Goal: Transaction & Acquisition: Purchase product/service

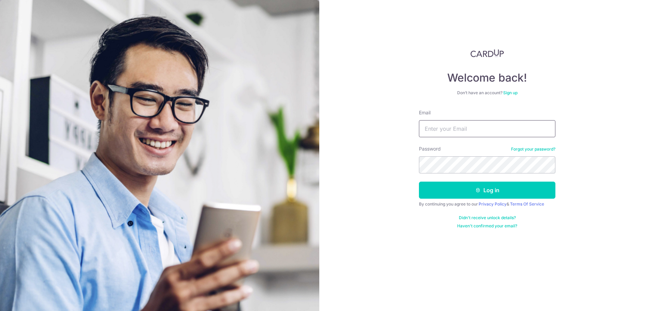
click at [436, 130] on input "Email" at bounding box center [487, 128] width 136 height 17
type input "[EMAIL_ADDRESS][DOMAIN_NAME]"
click at [491, 189] on button "Log in" at bounding box center [487, 189] width 136 height 17
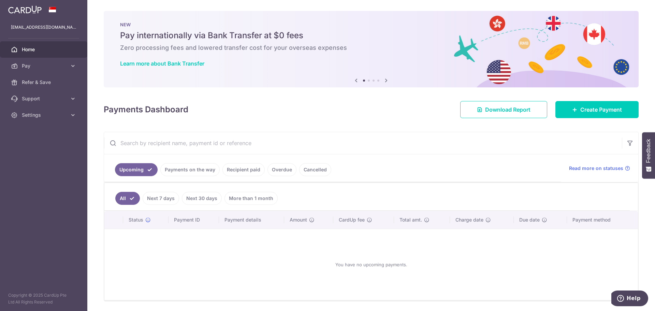
click at [236, 173] on link "Recipient paid" at bounding box center [243, 169] width 42 height 13
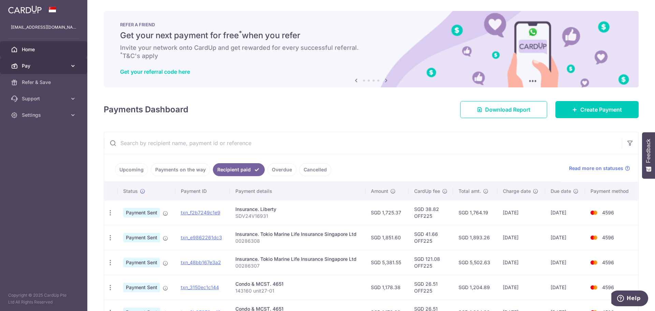
click at [42, 66] on span "Pay" at bounding box center [44, 65] width 45 height 7
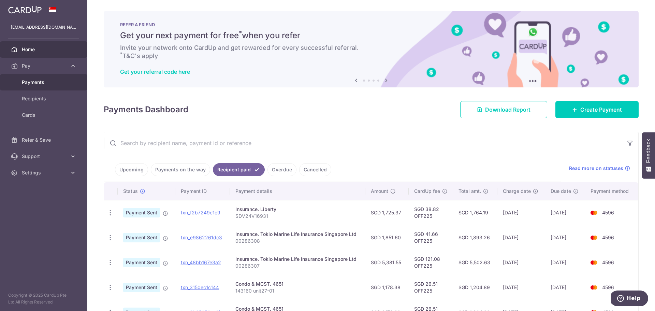
click at [39, 82] on span "Payments" at bounding box center [44, 82] width 45 height 7
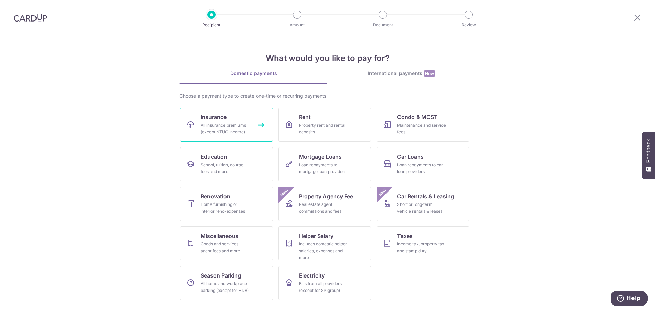
click at [226, 120] on span "Insurance" at bounding box center [213, 117] width 26 height 8
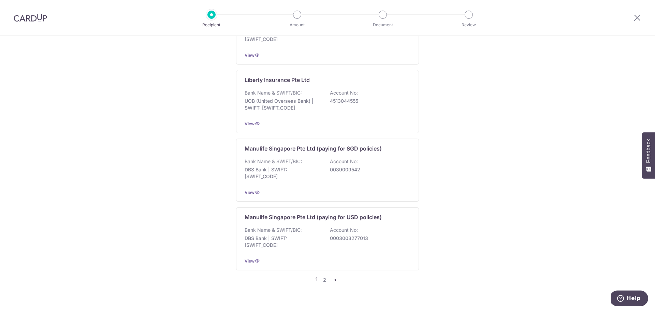
scroll to position [635, 0]
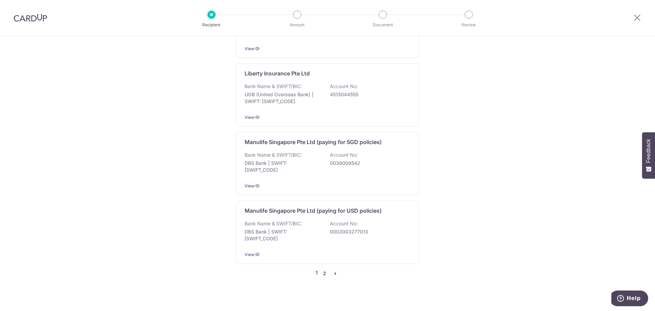
click at [324, 269] on link "2" at bounding box center [324, 273] width 8 height 8
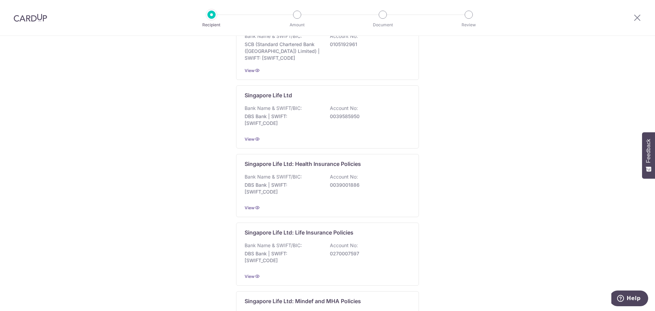
scroll to position [0, 0]
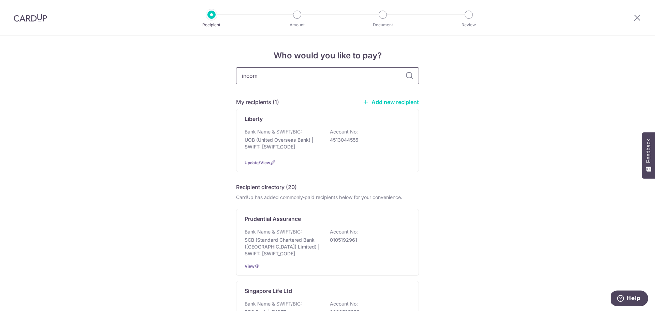
type input "income"
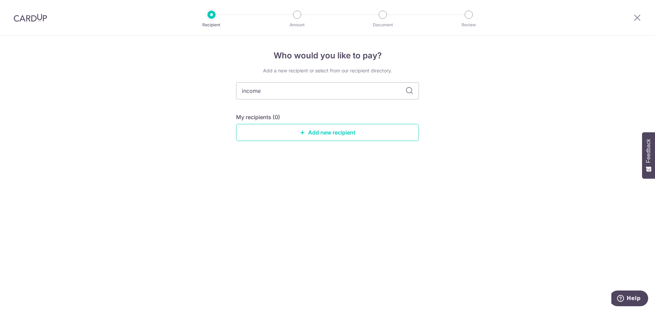
click at [408, 90] on icon at bounding box center [409, 91] width 8 height 8
drag, startPoint x: 333, startPoint y: 139, endPoint x: 364, endPoint y: 144, distance: 31.1
click at [334, 139] on link "Add new recipient" at bounding box center [327, 132] width 183 height 17
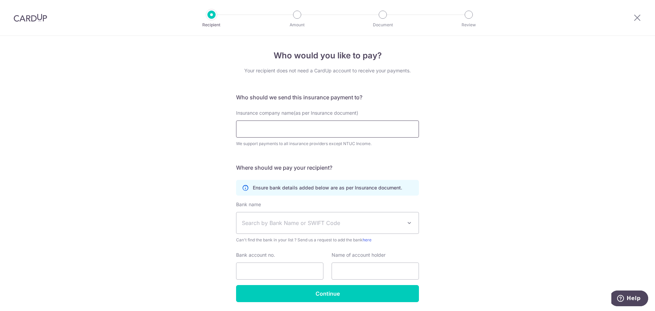
click at [315, 130] on input "Insurance company name(as per Insurance document)" at bounding box center [327, 128] width 183 height 17
type input "Income"
